Goal: Use online tool/utility: Utilize a website feature to perform a specific function

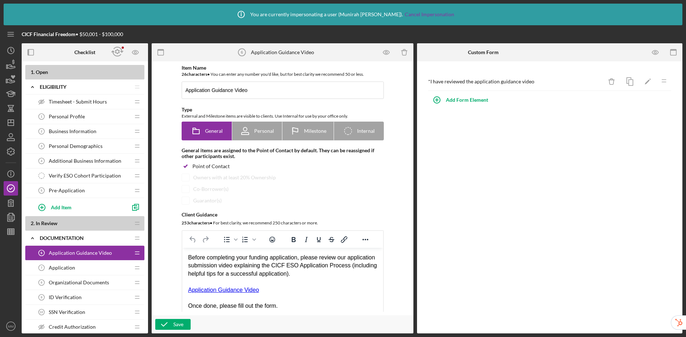
scroll to position [10, 0]
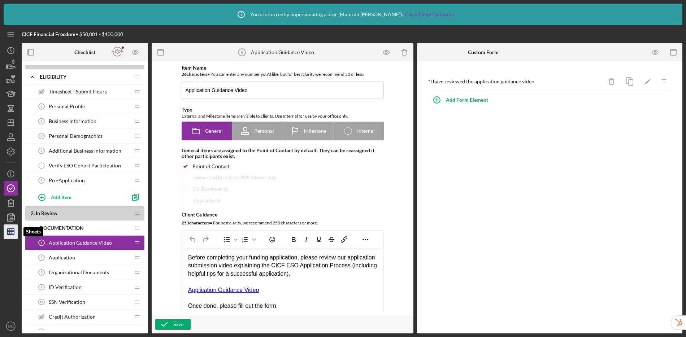
click at [6, 237] on icon "button" at bounding box center [11, 232] width 18 height 18
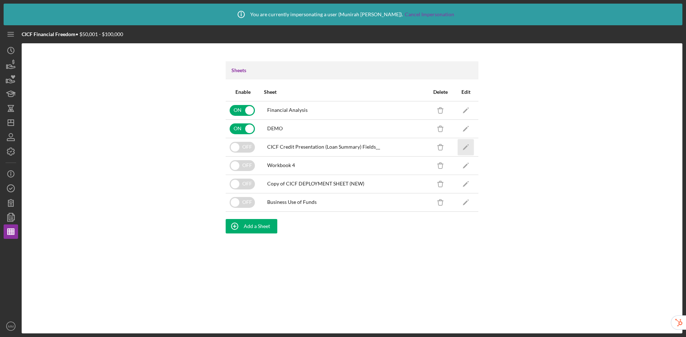
click at [465, 149] on icon "Icon/Edit" at bounding box center [466, 147] width 16 height 16
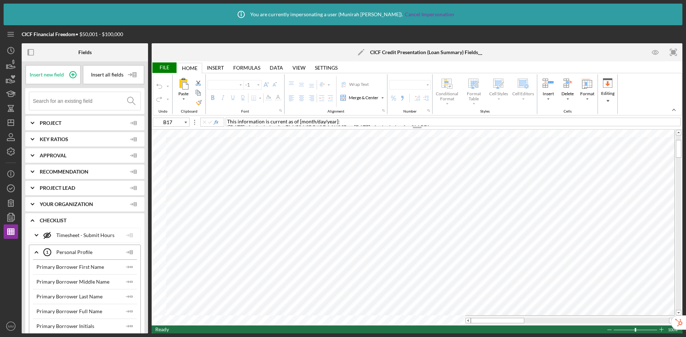
type input "Arial"
type input "10"
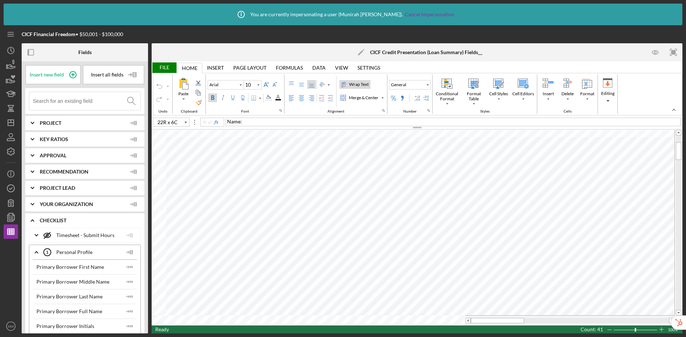
click at [531, 327] on div "File Home Home Insert Insert Page Layout Page Layout Formulas Formulas Data Dat…" at bounding box center [417, 197] width 531 height 272
click at [261, 100] on div "Border" at bounding box center [260, 98] width 4 height 4
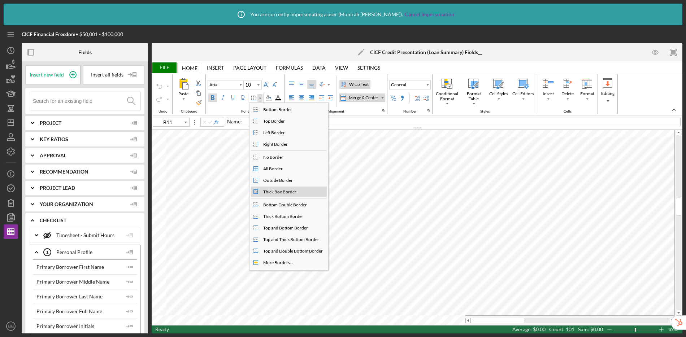
click at [273, 190] on div "Thick Box Border" at bounding box center [280, 192] width 36 height 6
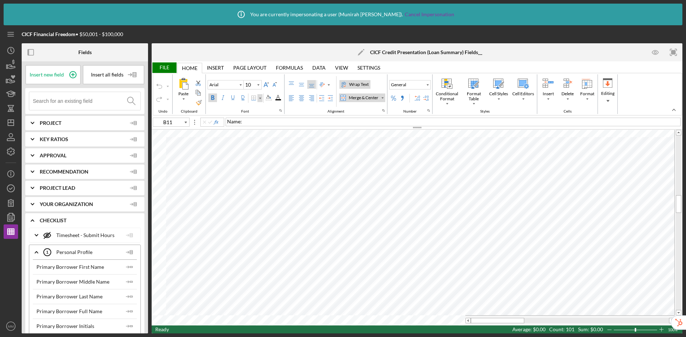
click at [259, 99] on div "Border" at bounding box center [260, 98] width 4 height 4
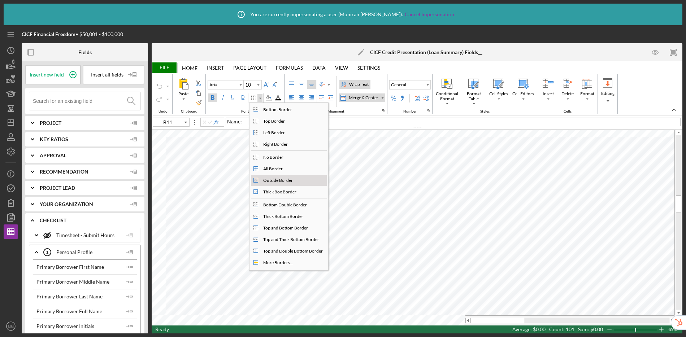
click at [274, 182] on div "Outside Border" at bounding box center [278, 180] width 32 height 6
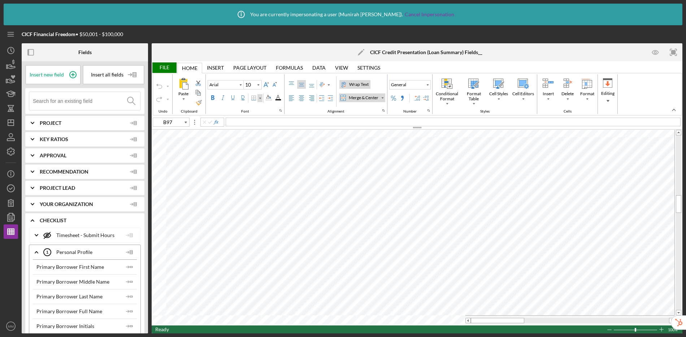
click at [260, 100] on div "Border" at bounding box center [260, 98] width 4 height 4
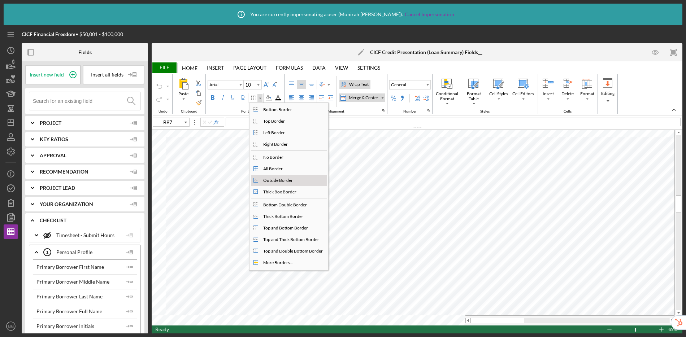
click at [277, 177] on div "Outside Border" at bounding box center [278, 180] width 32 height 6
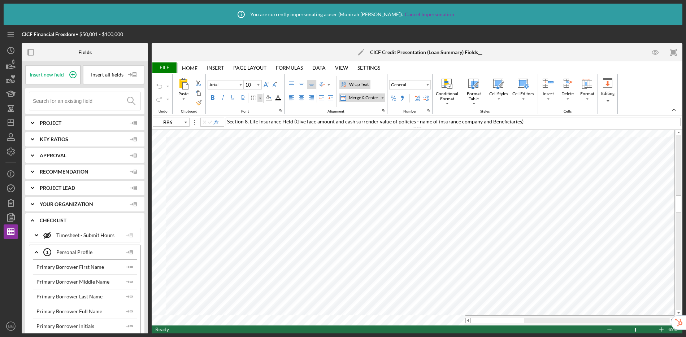
click at [260, 100] on div "Border" at bounding box center [259, 98] width 5 height 8
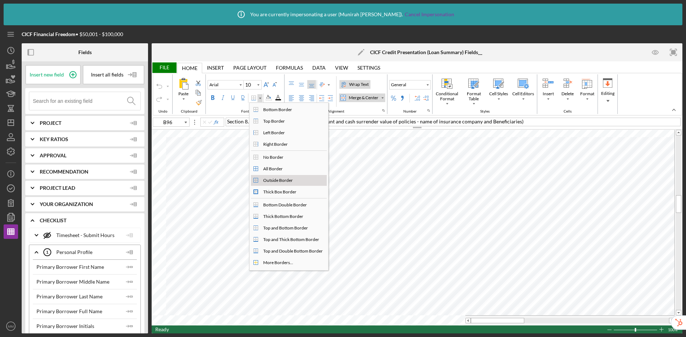
click at [265, 179] on div "Outside Border" at bounding box center [278, 180] width 32 height 6
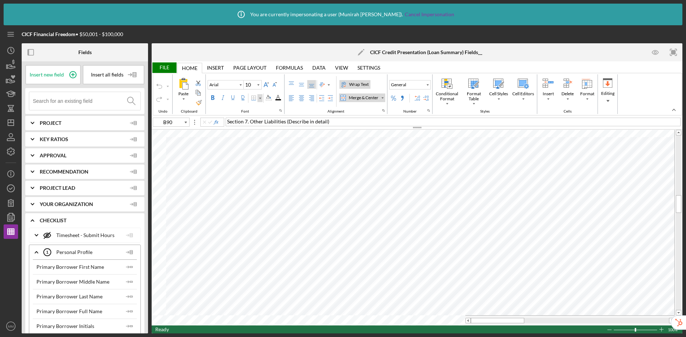
click at [260, 100] on div "Border" at bounding box center [260, 98] width 4 height 4
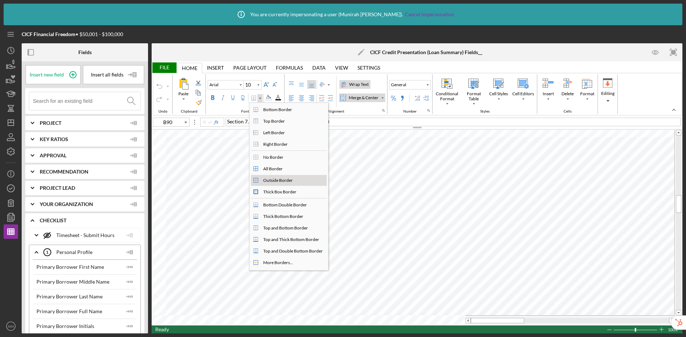
click at [264, 178] on div "Outside Border" at bounding box center [278, 180] width 32 height 6
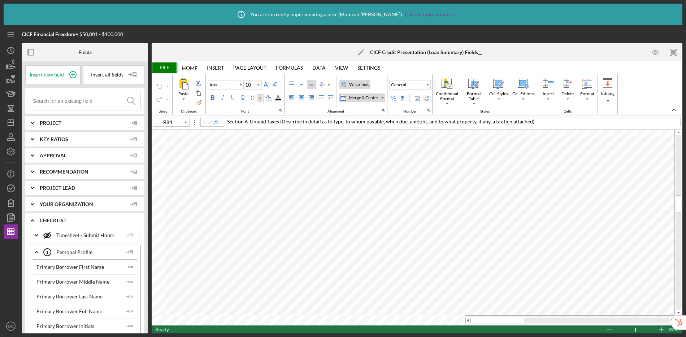
click at [258, 98] on div "Border" at bounding box center [260, 98] width 4 height 4
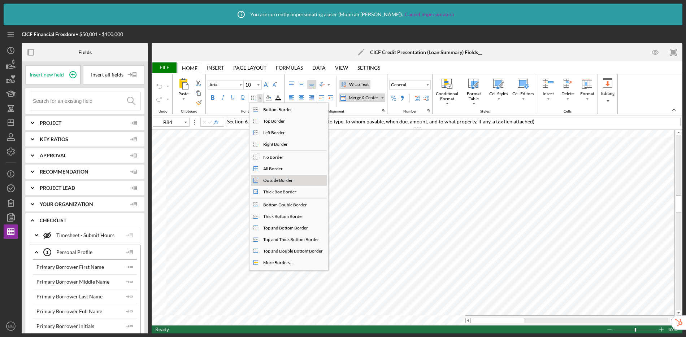
click at [281, 176] on div "Outside Border" at bounding box center [293, 180] width 66 height 9
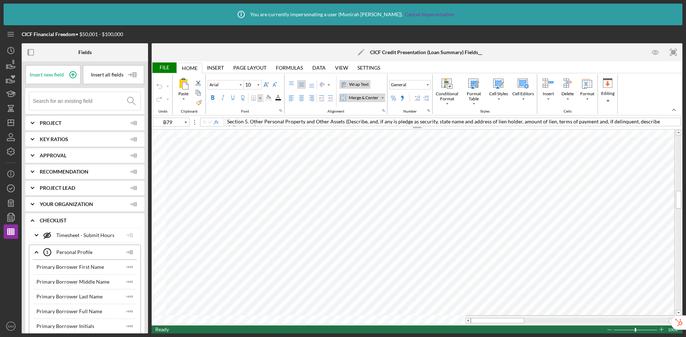
click at [260, 98] on div "Border" at bounding box center [260, 98] width 4 height 4
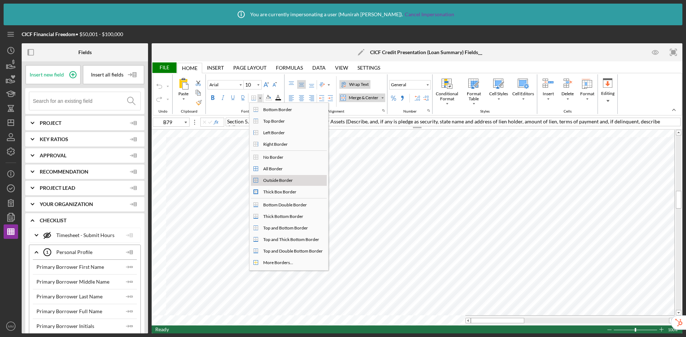
click at [273, 181] on div "Outside Border" at bounding box center [278, 180] width 32 height 6
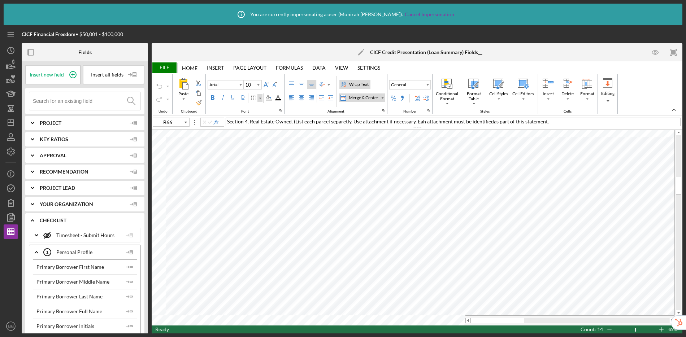
click at [261, 100] on div "Border" at bounding box center [259, 98] width 5 height 8
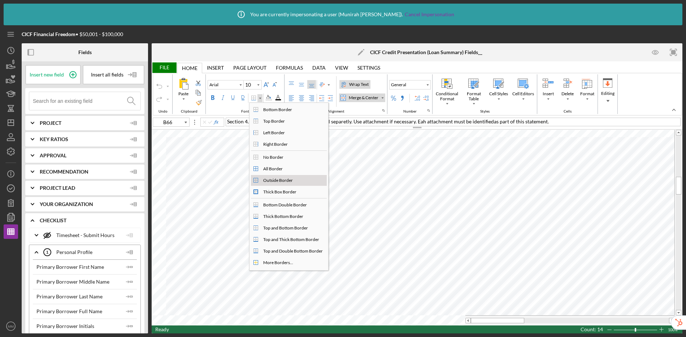
click at [274, 181] on div "Outside Border" at bounding box center [278, 180] width 32 height 6
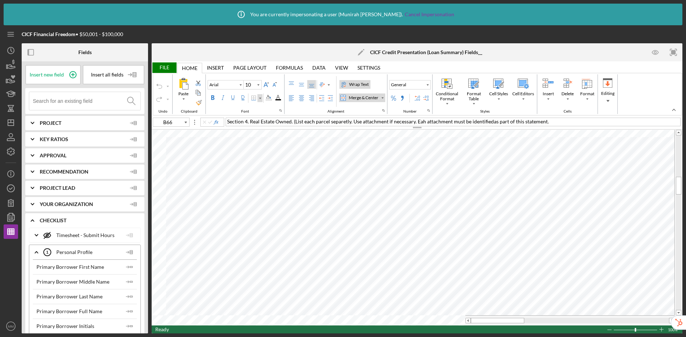
click at [260, 100] on div "Border" at bounding box center [259, 98] width 5 height 8
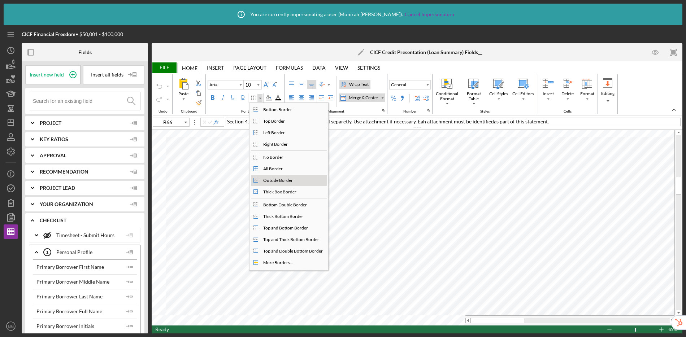
click at [270, 179] on div "Outside Border" at bounding box center [278, 180] width 32 height 6
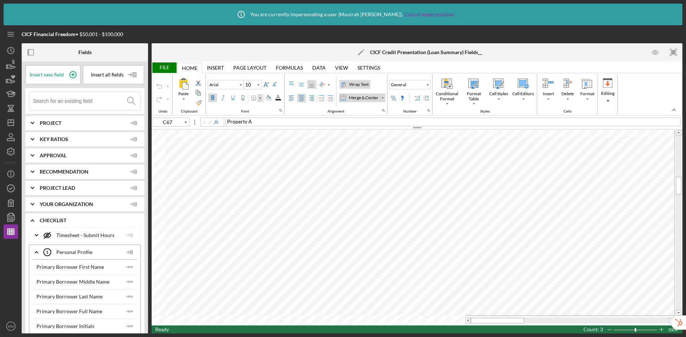
click at [261, 99] on div "Border" at bounding box center [260, 98] width 4 height 4
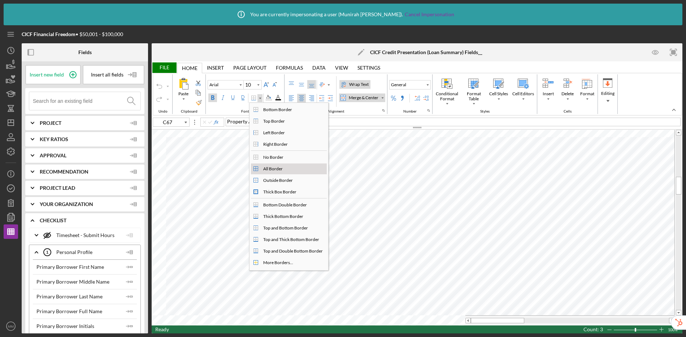
click at [266, 170] on div "All Border" at bounding box center [273, 169] width 22 height 6
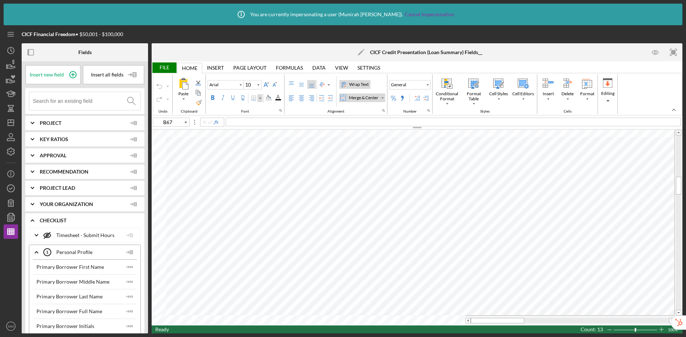
click at [260, 99] on div "Border" at bounding box center [260, 98] width 4 height 4
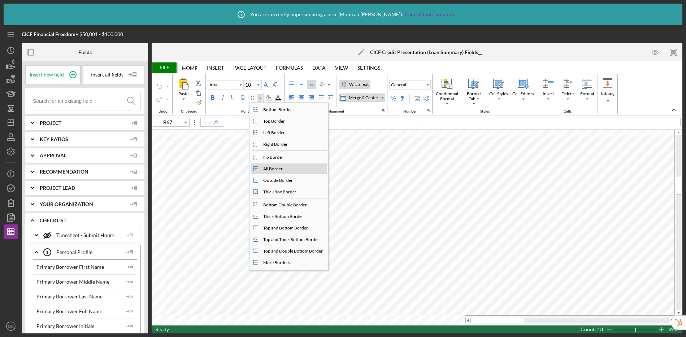
click at [268, 169] on div "All Border" at bounding box center [273, 169] width 22 height 6
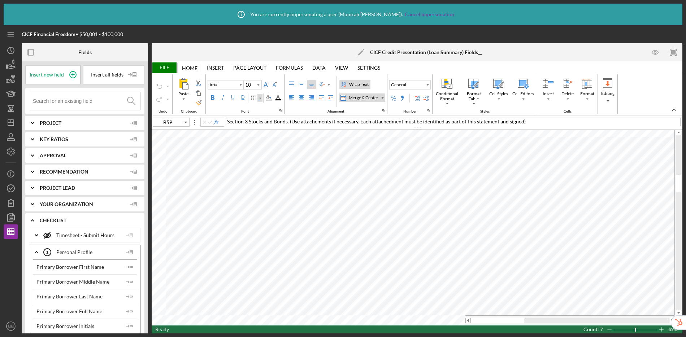
click at [262, 98] on div "Border" at bounding box center [259, 98] width 5 height 8
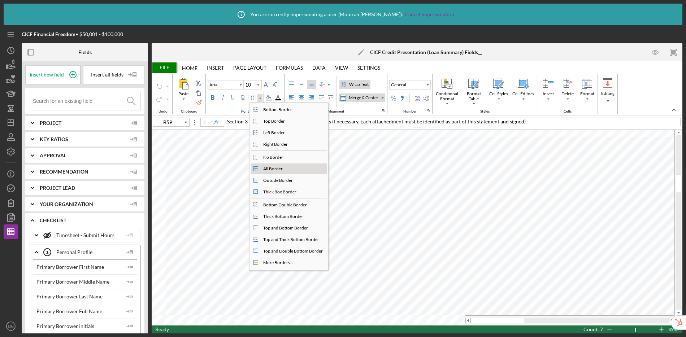
click at [278, 168] on div "All Border" at bounding box center [273, 169] width 22 height 6
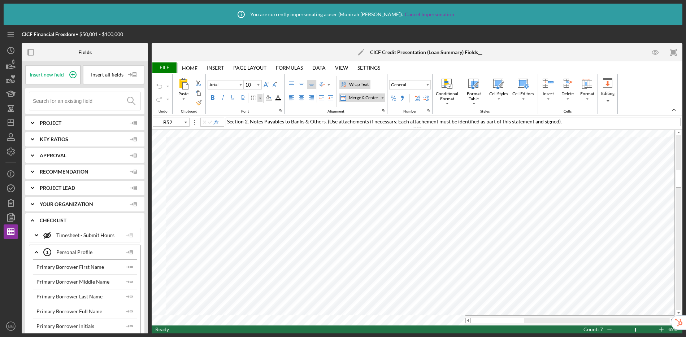
click at [260, 99] on div "Border" at bounding box center [260, 98] width 4 height 4
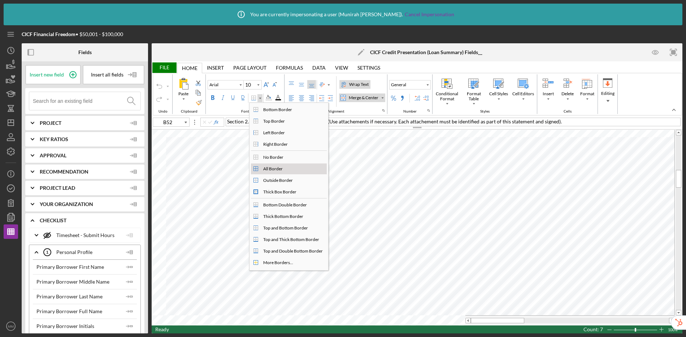
click at [278, 169] on div "All Border" at bounding box center [273, 169] width 22 height 6
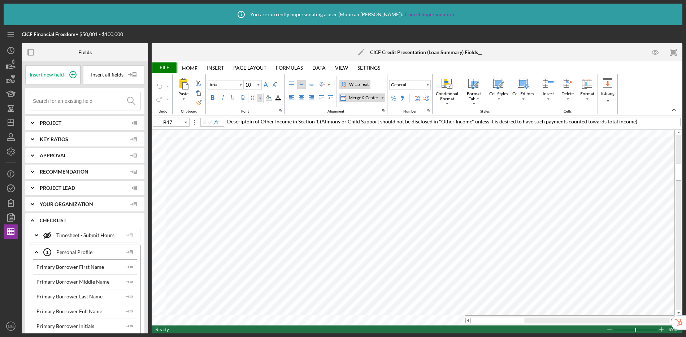
click at [260, 101] on div "Border" at bounding box center [259, 98] width 5 height 8
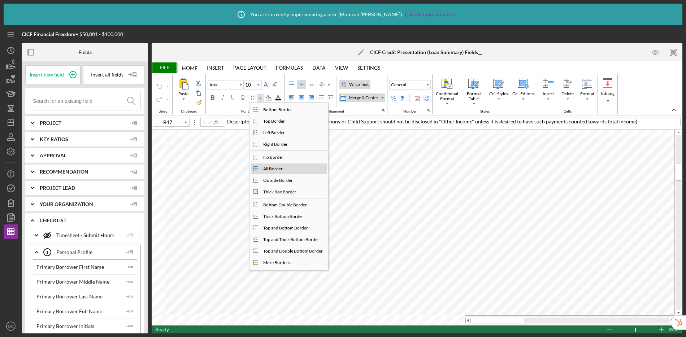
click at [277, 170] on div "All Border" at bounding box center [273, 169] width 22 height 6
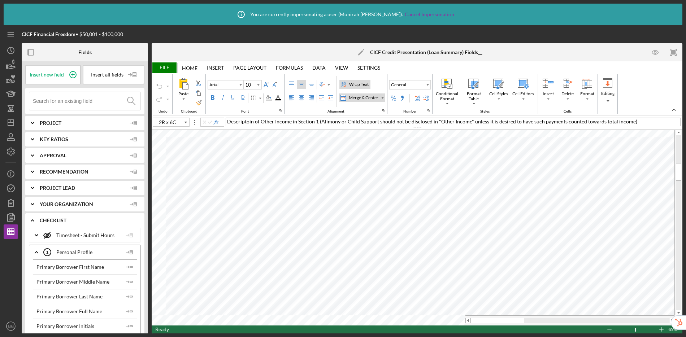
type input "B47"
click at [247, 124] on span "Descriptoin of Other Income in Section 1 (Alimony or Child Support should not b…" at bounding box center [432, 121] width 410 height 6
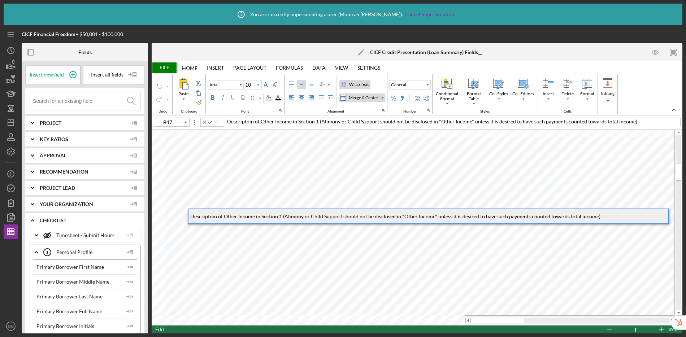
click at [249, 122] on span "Descriptoin of Other Income in Section 1 (Alimony or Child Support should not b…" at bounding box center [432, 121] width 410 height 6
type input "B49"
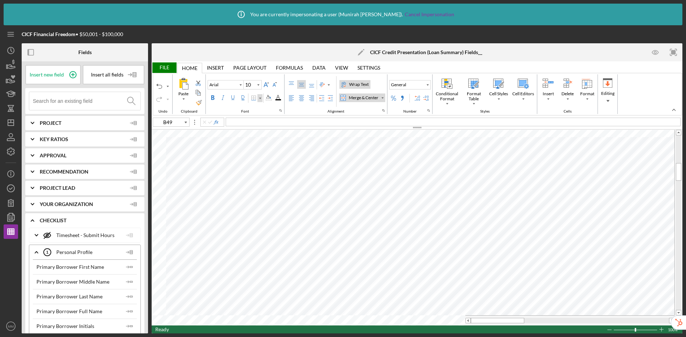
type input "Calibri"
type input "11"
type input "A47"
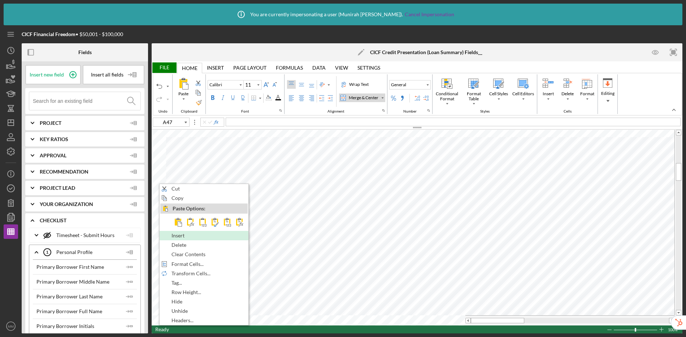
click at [182, 236] on span "Insert" at bounding box center [181, 236] width 21 height 6
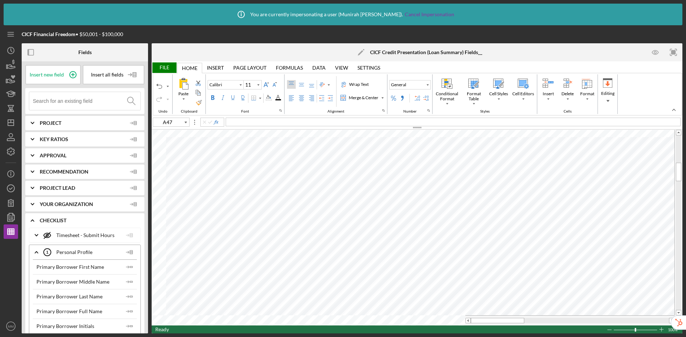
type input "Arial"
type input "10"
click at [253, 98] on div "Border" at bounding box center [254, 98] width 6 height 6
type input "B48"
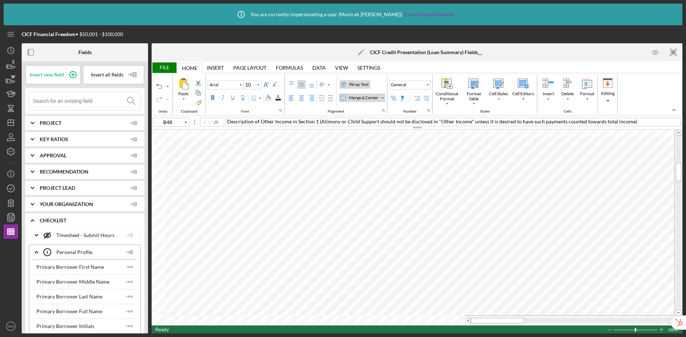
type input "Calibri"
type input "11"
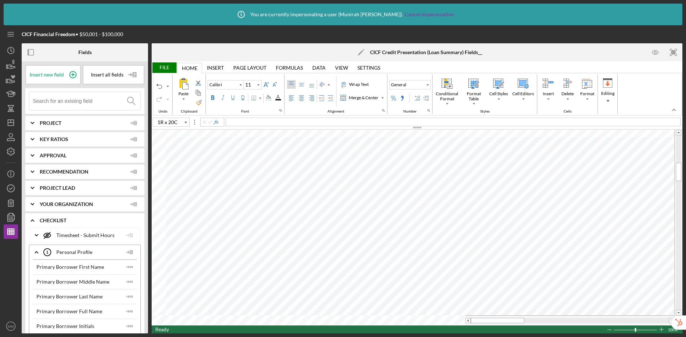
type input "A46"
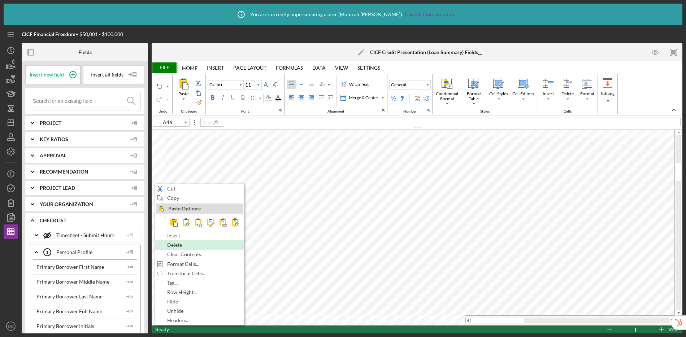
click at [175, 244] on span "Delete" at bounding box center [178, 245] width 23 height 6
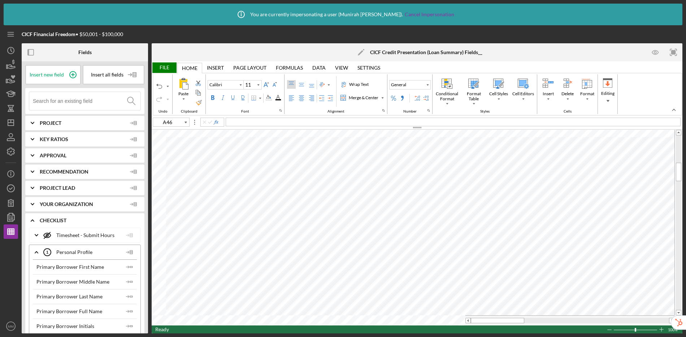
type input "Arial"
type input "10"
click at [162, 70] on div "File" at bounding box center [164, 67] width 25 height 10
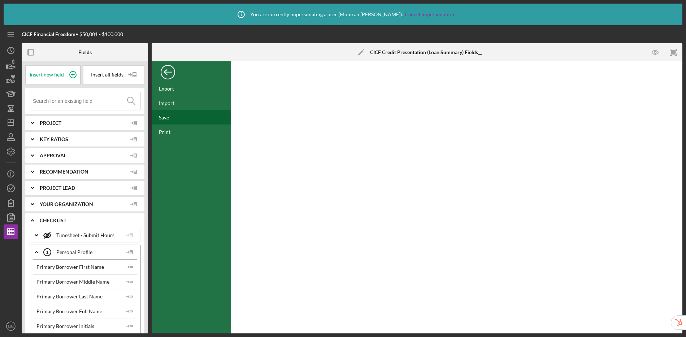
click at [178, 117] on div "Save" at bounding box center [191, 117] width 79 height 14
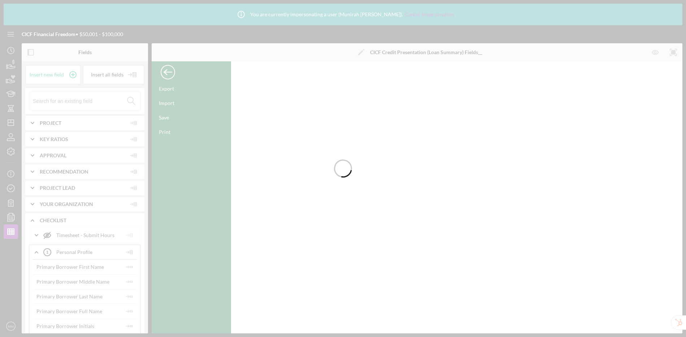
click at [30, 51] on div at bounding box center [343, 168] width 686 height 337
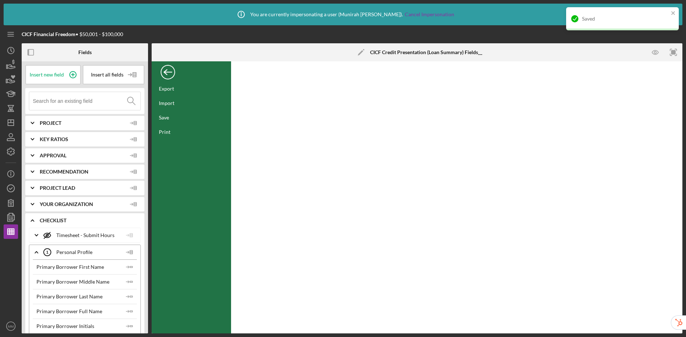
click at [31, 54] on icon "button" at bounding box center [31, 52] width 16 height 16
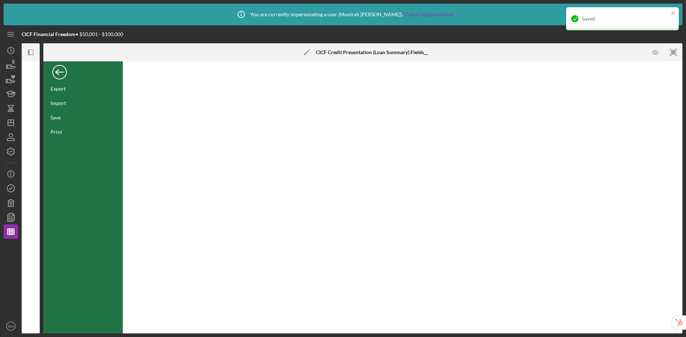
click at [58, 73] on div "Back" at bounding box center [59, 70] width 14 height 14
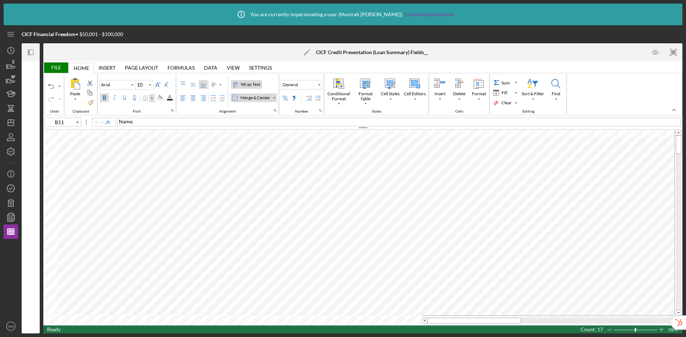
click at [151, 97] on div "Border" at bounding box center [152, 98] width 4 height 4
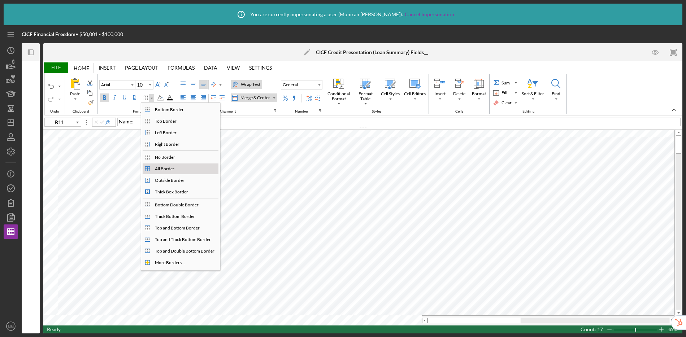
click at [167, 170] on div "All Border" at bounding box center [164, 169] width 22 height 6
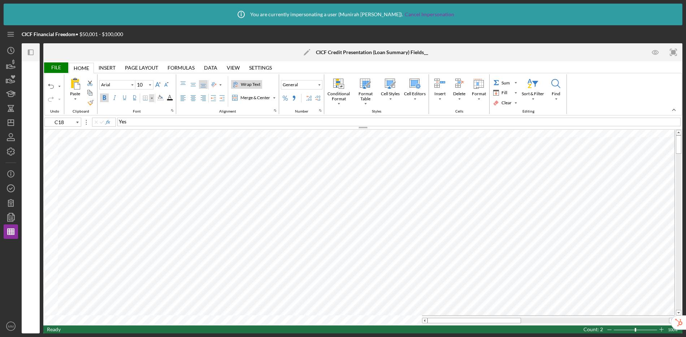
click at [152, 98] on div "Border" at bounding box center [152, 98] width 4 height 4
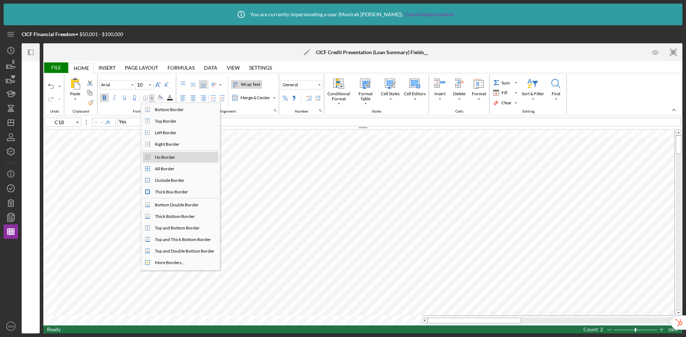
click at [155, 158] on div "No Border" at bounding box center [164, 157] width 23 height 6
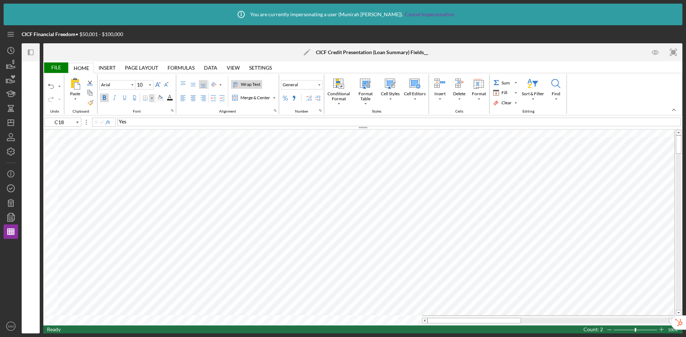
click at [151, 99] on div "Border" at bounding box center [152, 98] width 4 height 4
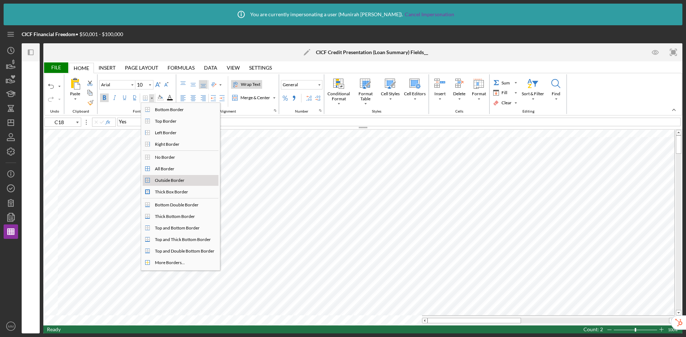
click at [162, 178] on div "Outside Border" at bounding box center [169, 180] width 32 height 6
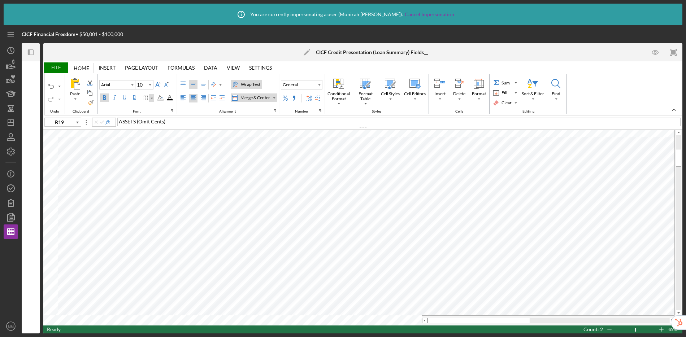
click at [153, 98] on div "Border" at bounding box center [152, 98] width 4 height 4
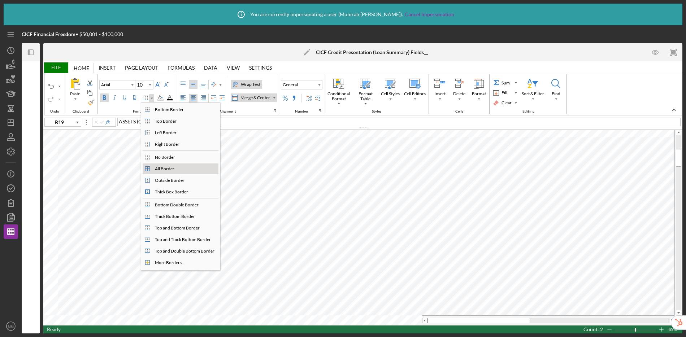
click at [159, 167] on div "All Border" at bounding box center [164, 169] width 22 height 6
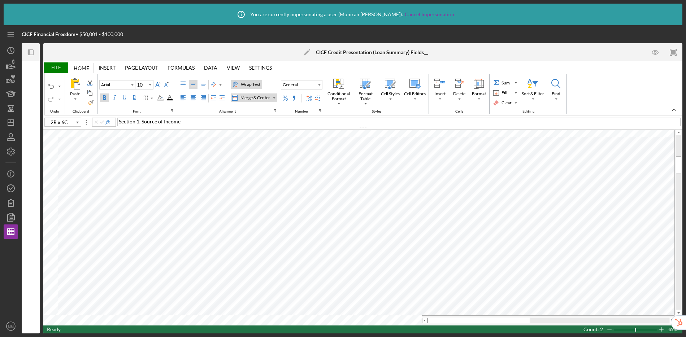
type input "B40"
click at [151, 99] on div "Border" at bounding box center [152, 98] width 4 height 4
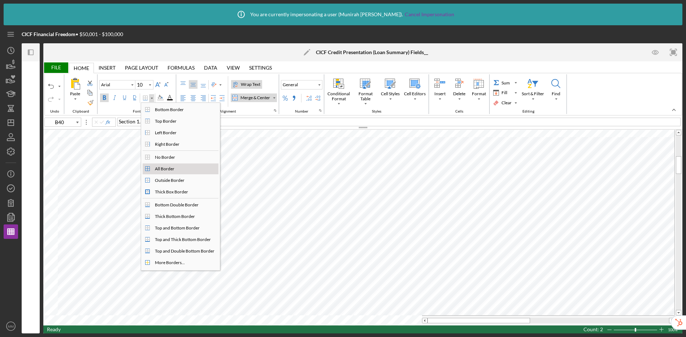
click at [160, 169] on div "All Border" at bounding box center [164, 169] width 22 height 6
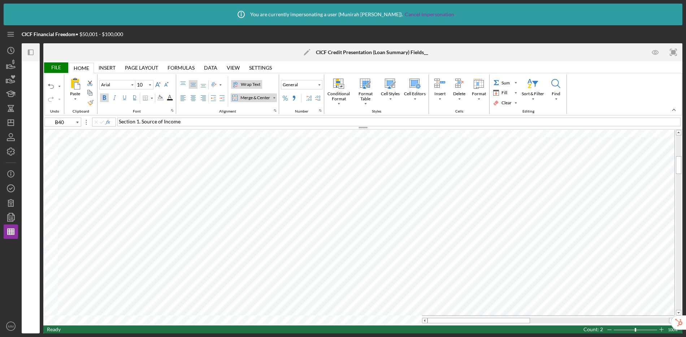
type input "Calibri"
type input "11"
click at [132, 69] on div "Page Layout" at bounding box center [141, 68] width 33 height 6
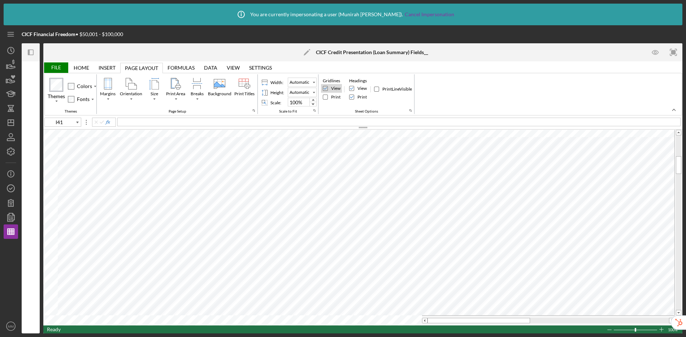
click at [327, 90] on div "View Gridlines" at bounding box center [325, 89] width 6 height 6
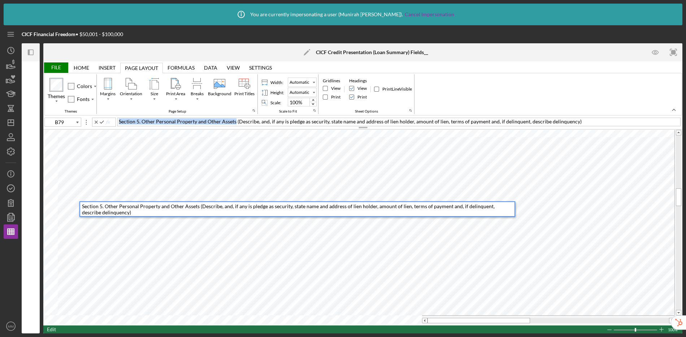
drag, startPoint x: 234, startPoint y: 121, endPoint x: 123, endPoint y: 114, distance: 111.8
click at [123, 114] on div "File Home Home Insert Insert Page Layout Page Layout Formulas Formulas Data Dat…" at bounding box center [362, 197] width 639 height 272
drag, startPoint x: 235, startPoint y: 122, endPoint x: 102, endPoint y: 116, distance: 133.4
click at [102, 116] on div "File Home Home Insert Insert Page Layout Page Layout Formulas Formulas Data Dat…" at bounding box center [362, 197] width 639 height 272
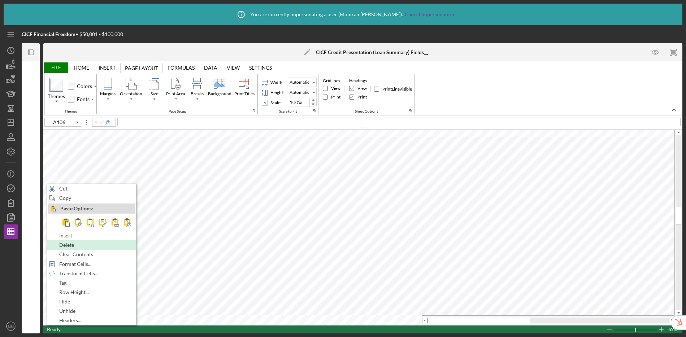
click at [67, 244] on span "Delete" at bounding box center [70, 245] width 23 height 6
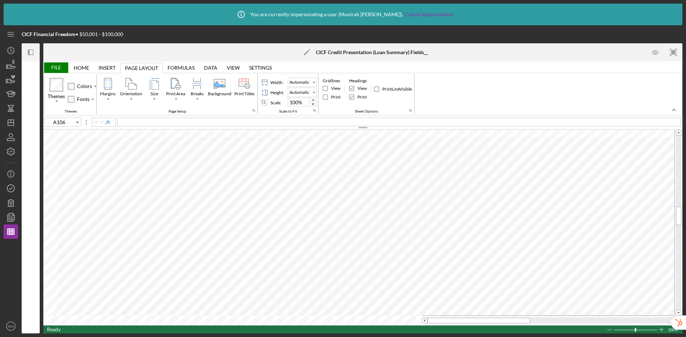
type input "B114"
click at [52, 69] on div "File" at bounding box center [55, 67] width 25 height 10
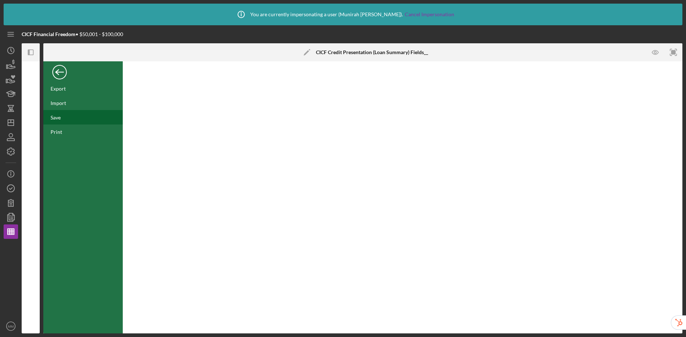
click at [70, 117] on div "Save" at bounding box center [82, 117] width 79 height 14
